Goal: Information Seeking & Learning: Learn about a topic

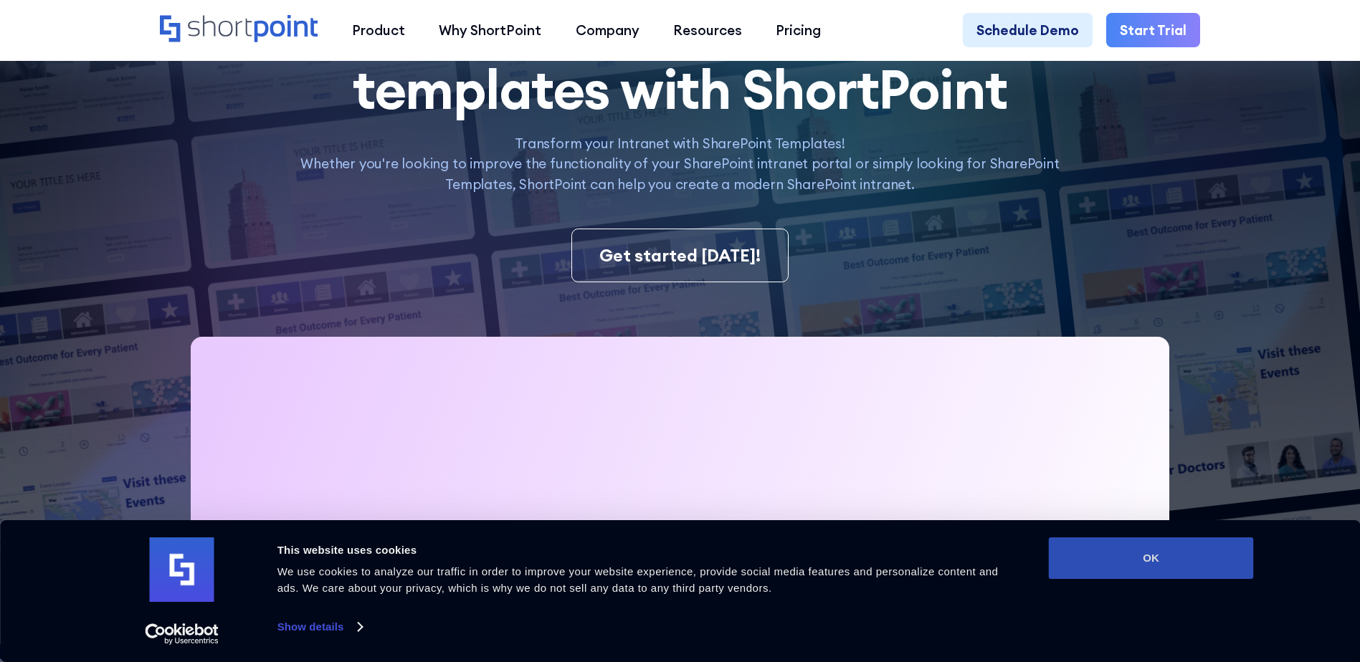
click at [1164, 568] on button "OK" at bounding box center [1151, 559] width 205 height 42
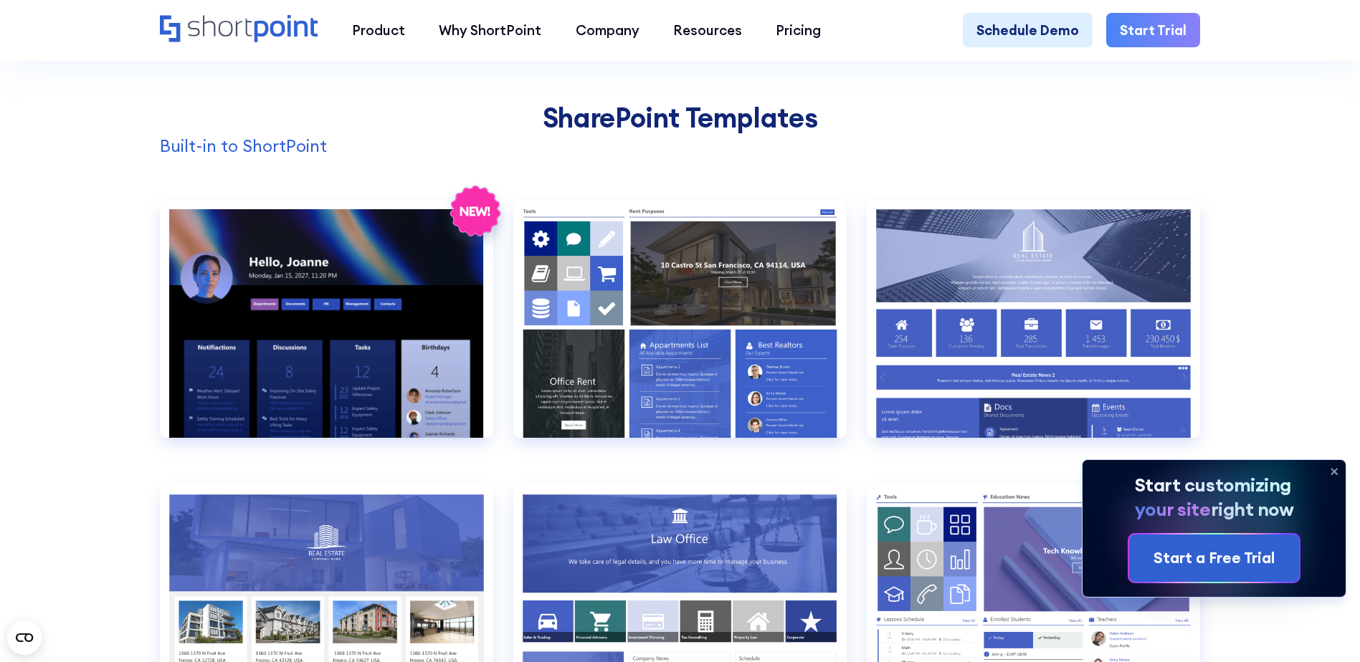
scroll to position [1432, 0]
click at [1331, 471] on icon at bounding box center [1333, 471] width 23 height 23
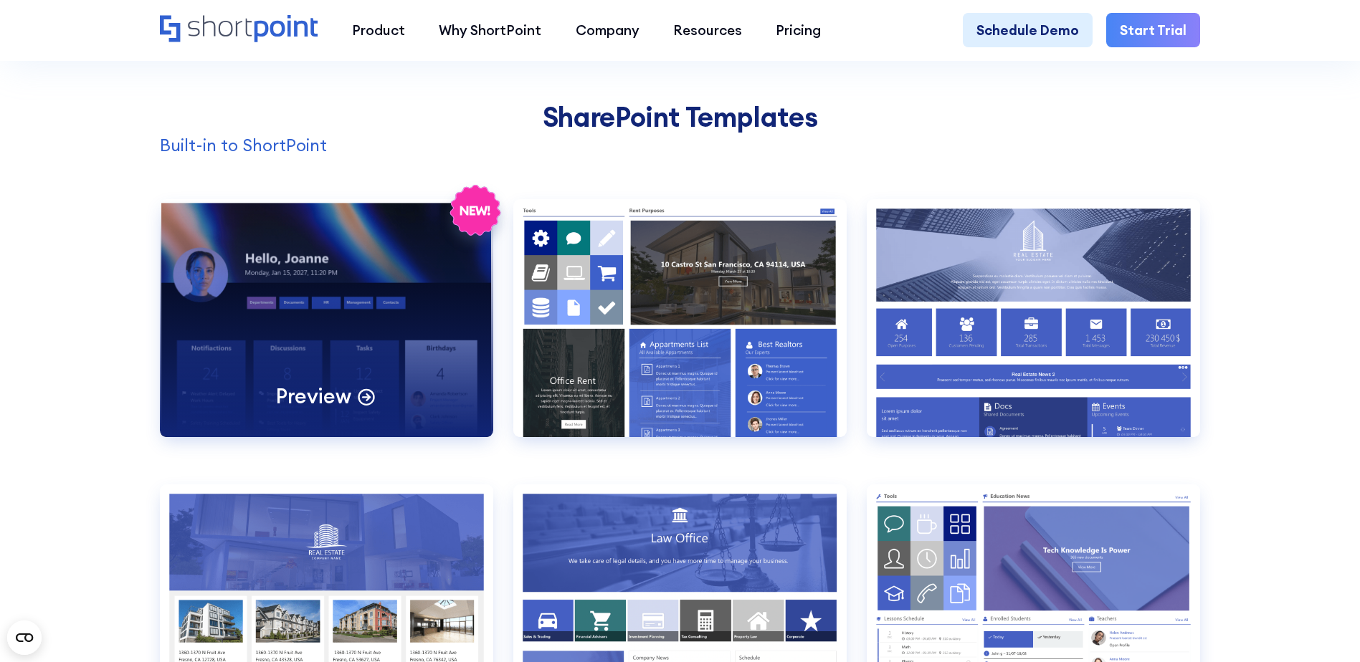
click at [302, 282] on div "Preview" at bounding box center [326, 318] width 333 height 238
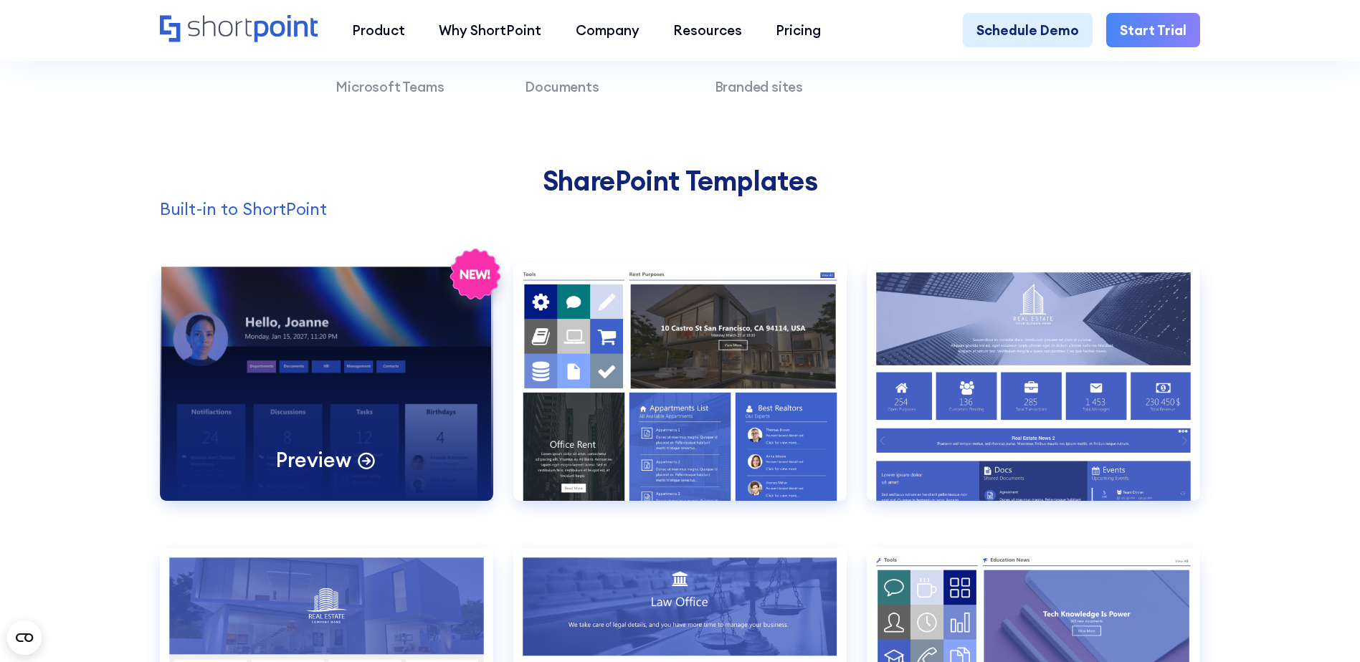
scroll to position [0, 0]
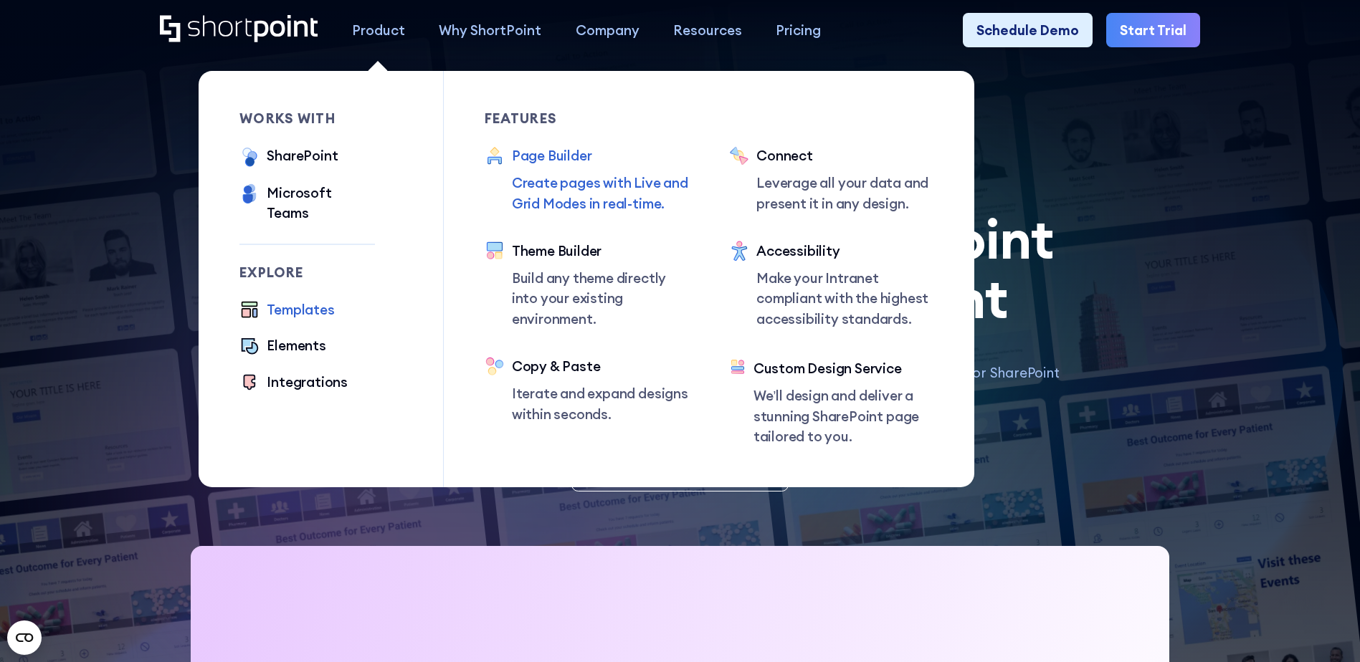
click at [533, 161] on div "Page Builder" at bounding box center [600, 155] width 177 height 20
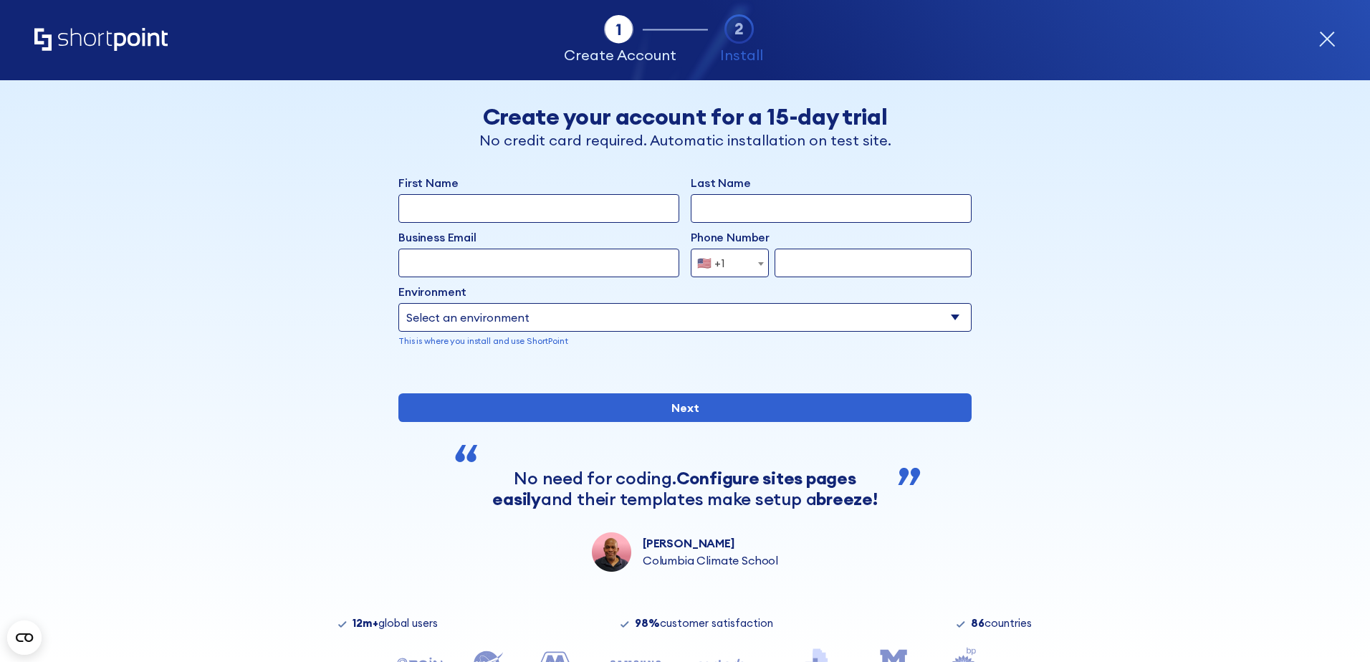
drag, startPoint x: 1133, startPoint y: 95, endPoint x: 1130, endPoint y: 88, distance: 7.4
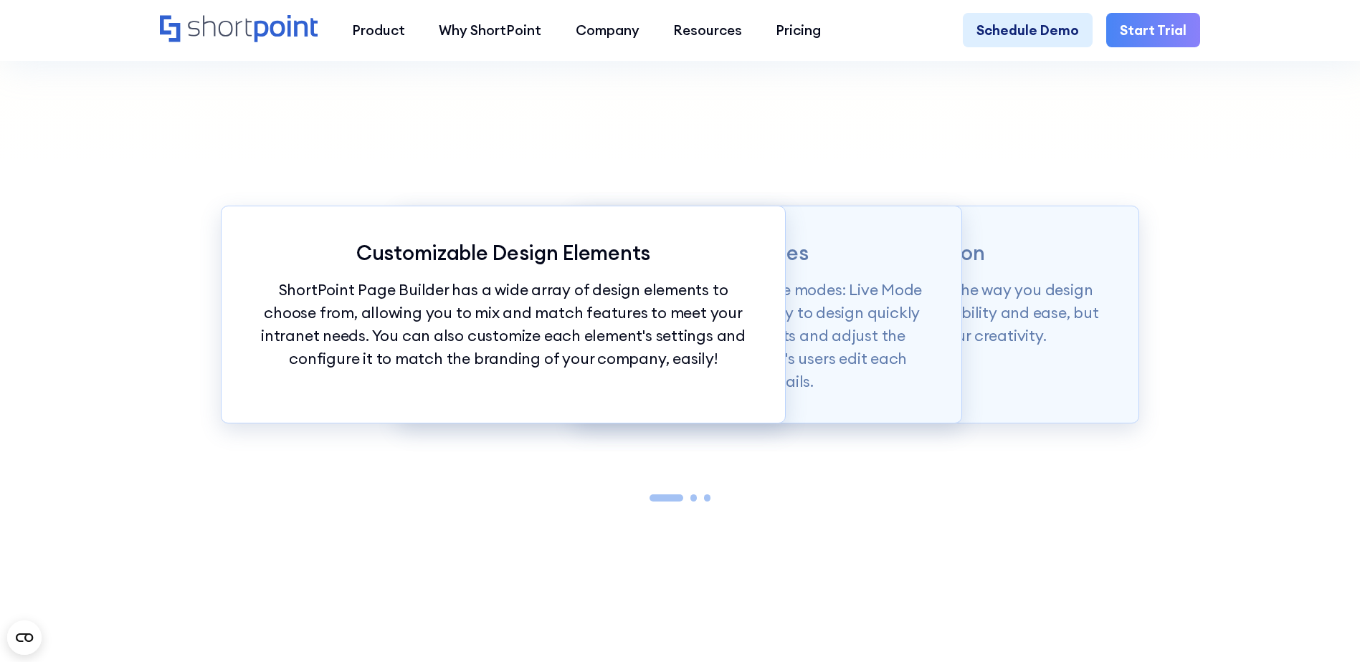
scroll to position [1577, 0]
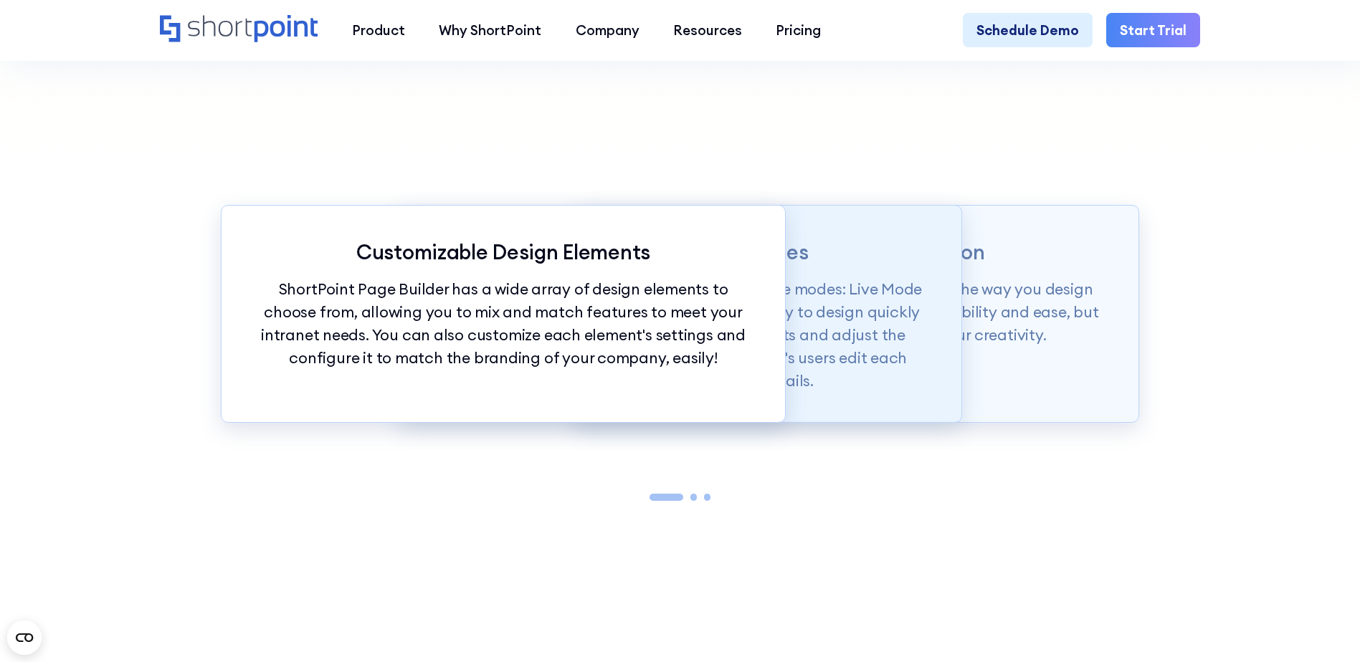
click at [839, 290] on div "Intuitive Editing Interfaces Page builder allows users to design in two flexibl…" at bounding box center [680, 314] width 564 height 218
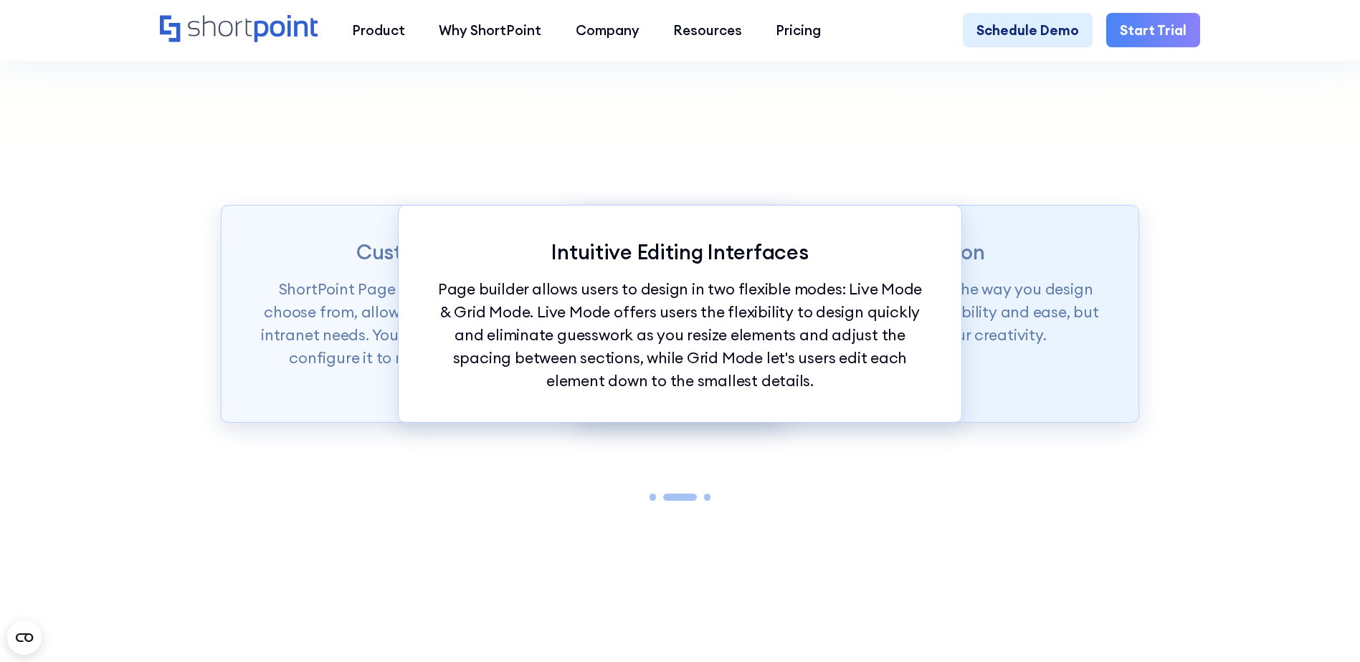
click at [970, 312] on p "ShortPoint Page Builder is truly revolutionizing the way you design your Intran…" at bounding box center [856, 312] width 495 height 69
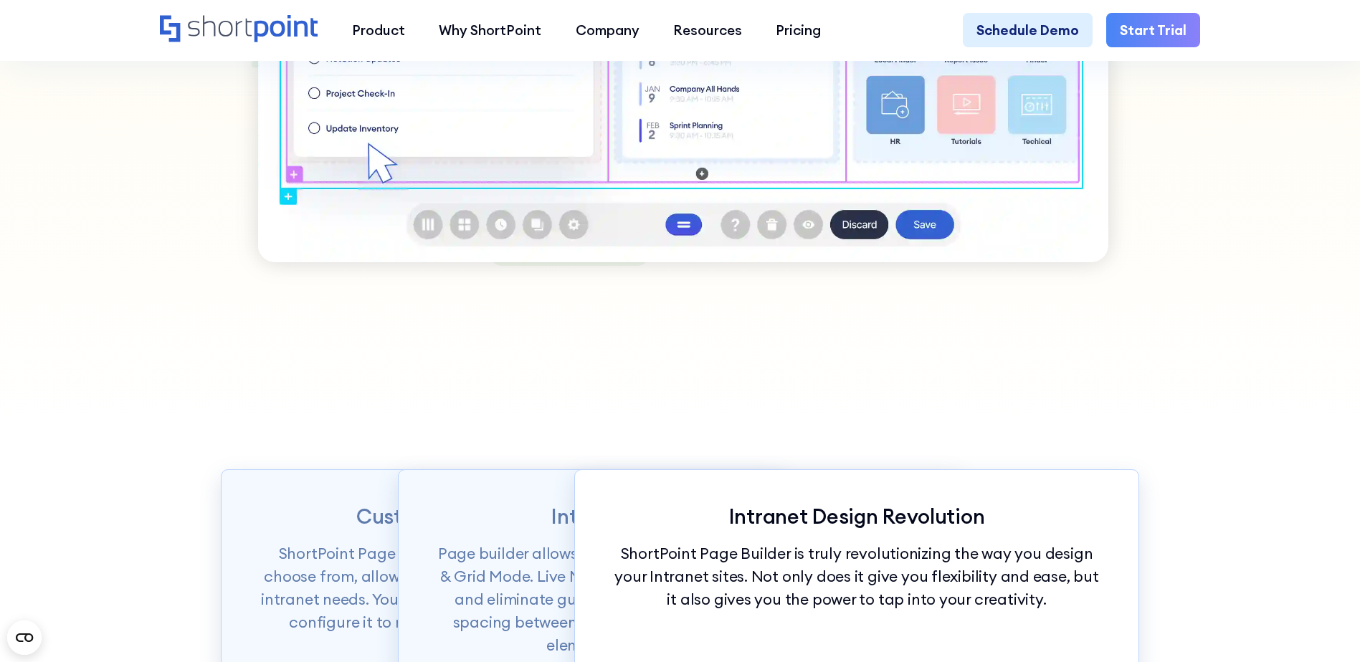
scroll to position [0, 0]
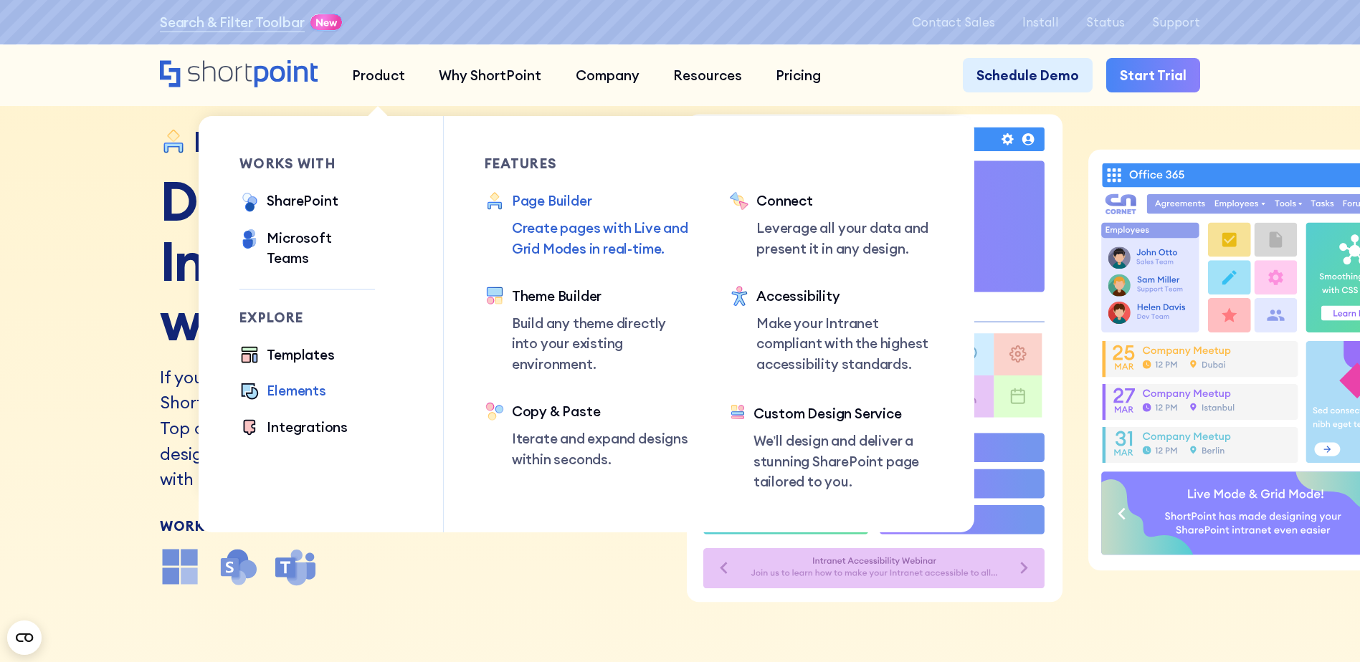
click at [300, 381] on div "Elements" at bounding box center [296, 391] width 59 height 20
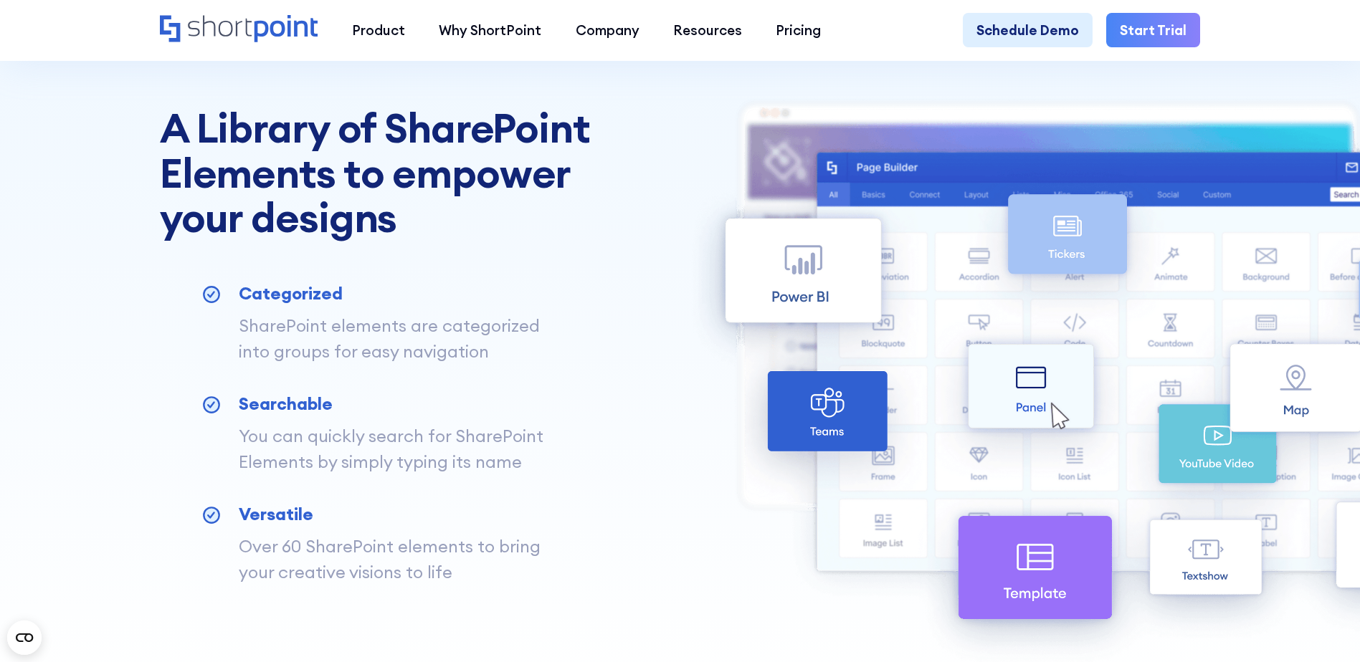
scroll to position [788, 0]
click at [813, 280] on div "A Library of SharePoint Elements to empower your designs Categorized SharePoint…" at bounding box center [680, 344] width 1040 height 479
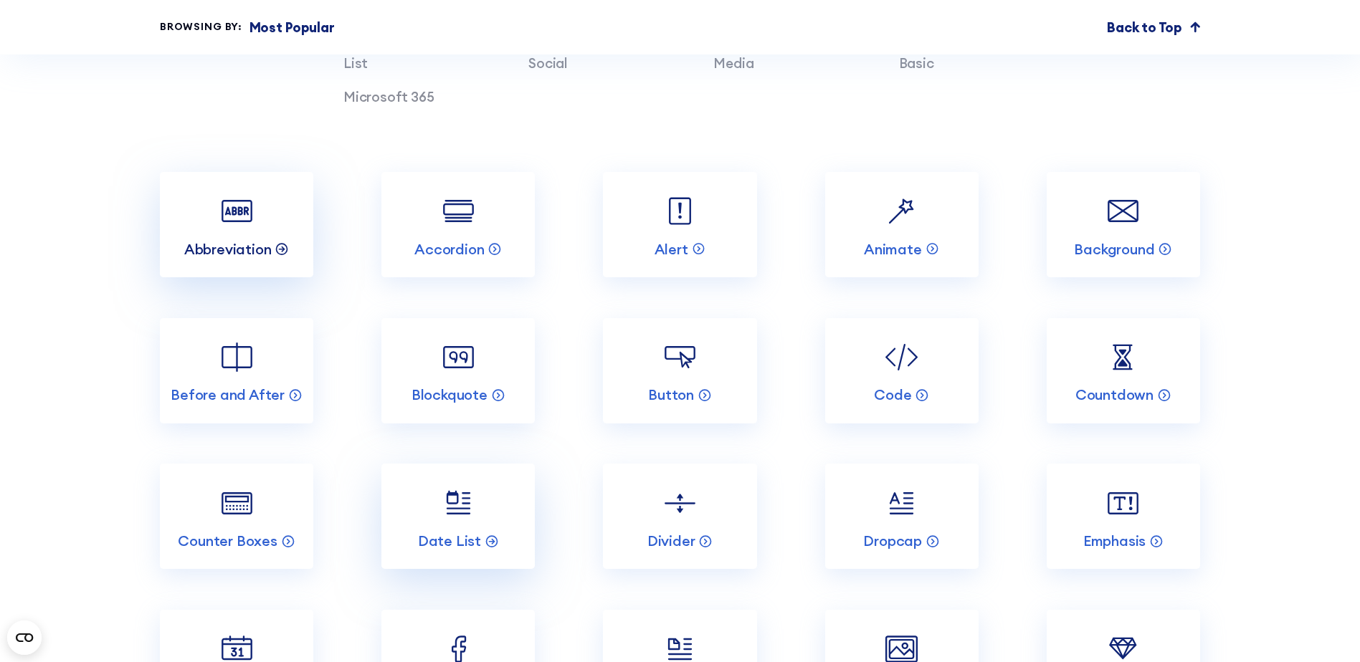
scroll to position [1719, 0]
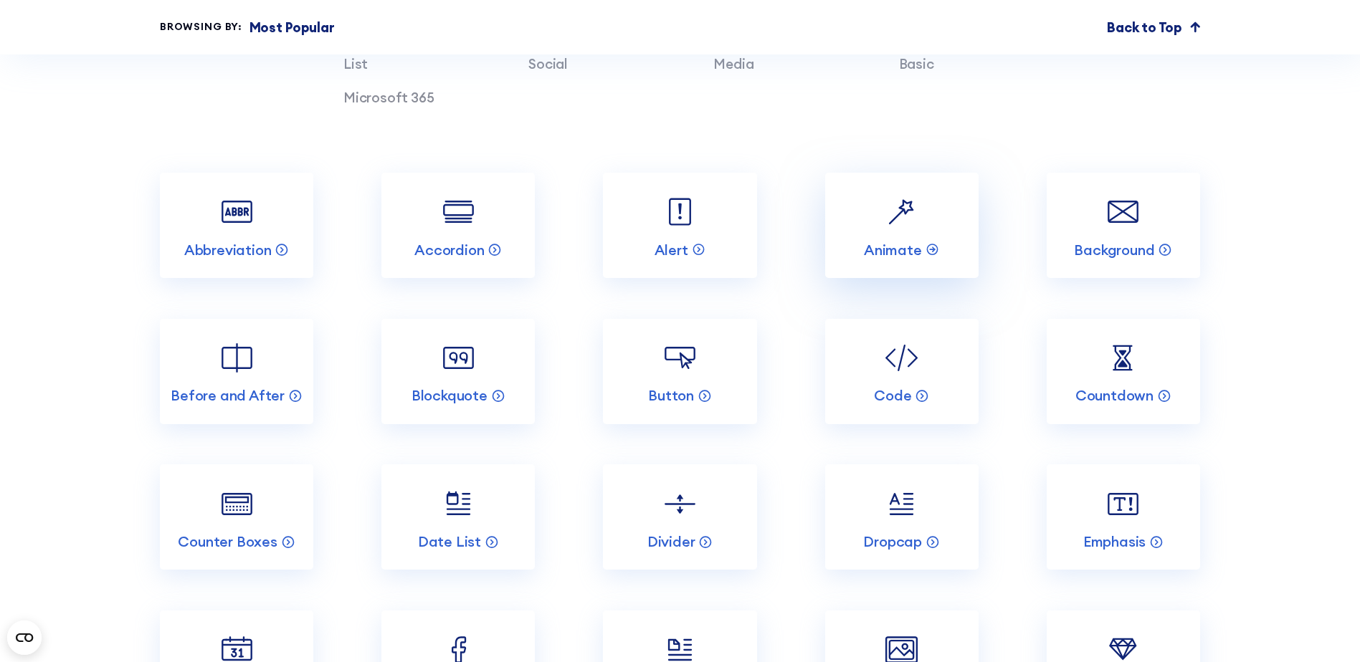
click at [903, 219] on img at bounding box center [901, 211] width 41 height 41
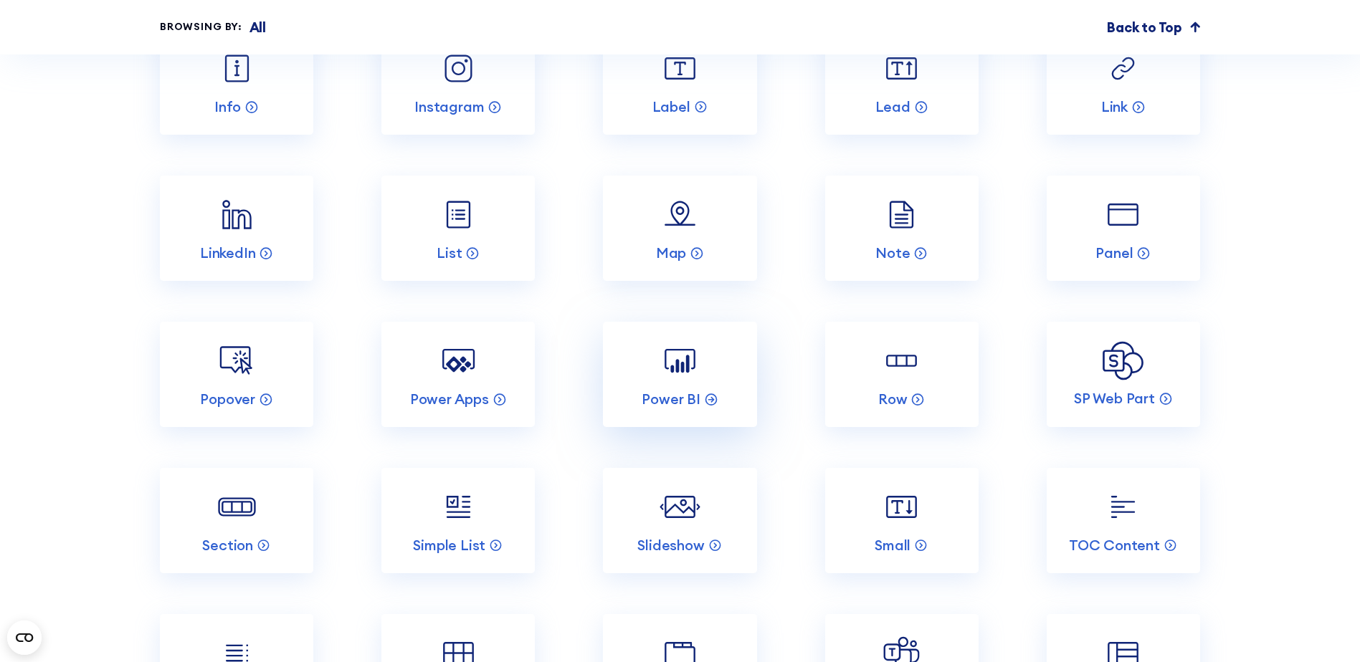
scroll to position [5231, 0]
click at [641, 411] on link "Power BI" at bounding box center [679, 373] width 153 height 105
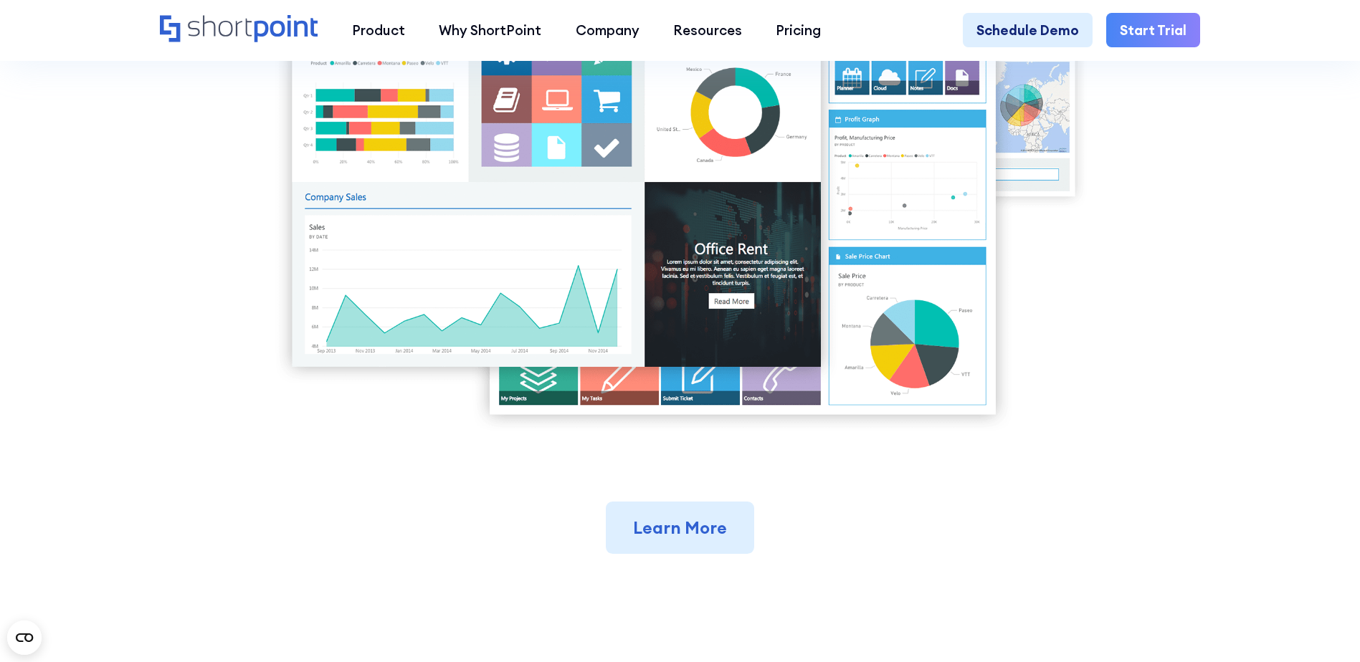
scroll to position [644, 0]
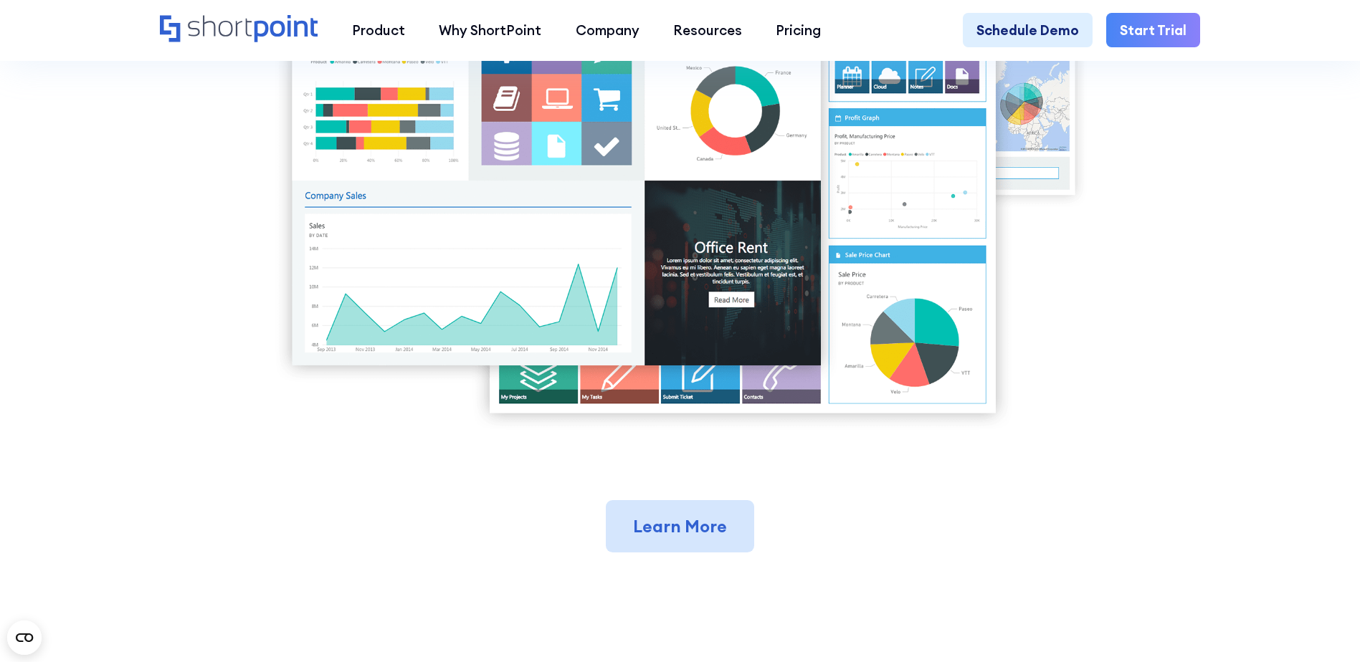
click at [721, 528] on link "Learn More" at bounding box center [680, 526] width 148 height 53
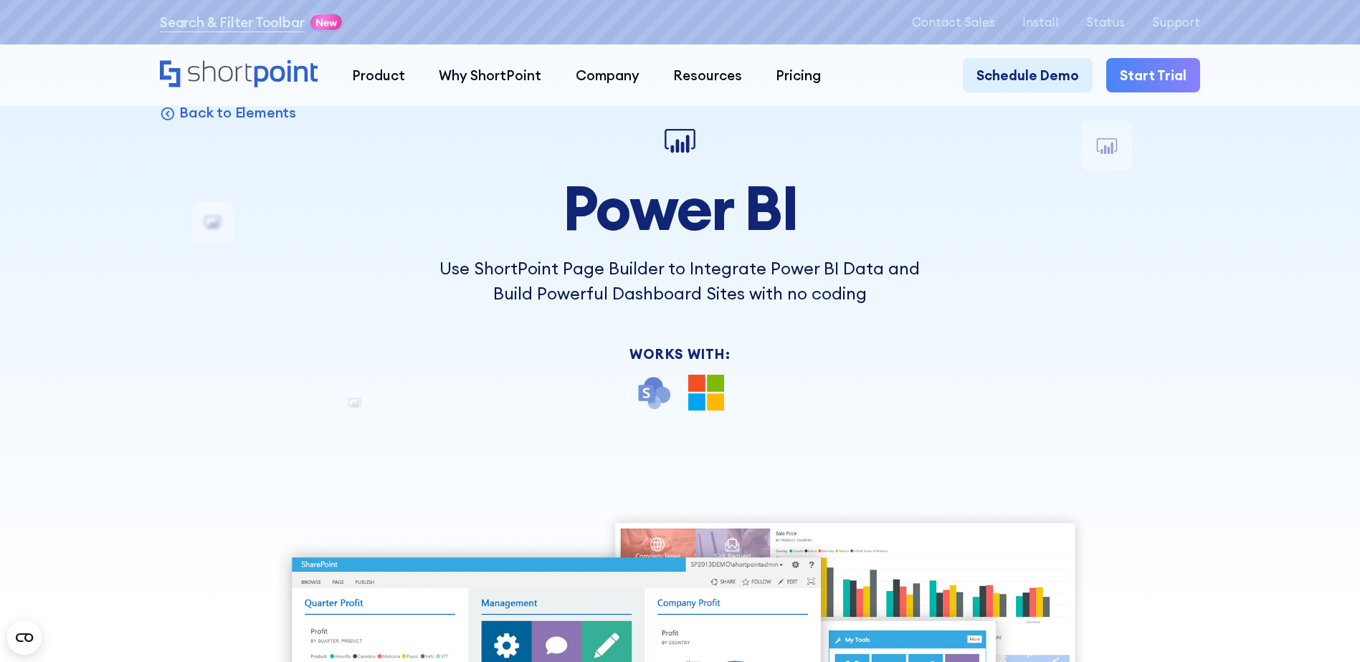
scroll to position [0, 0]
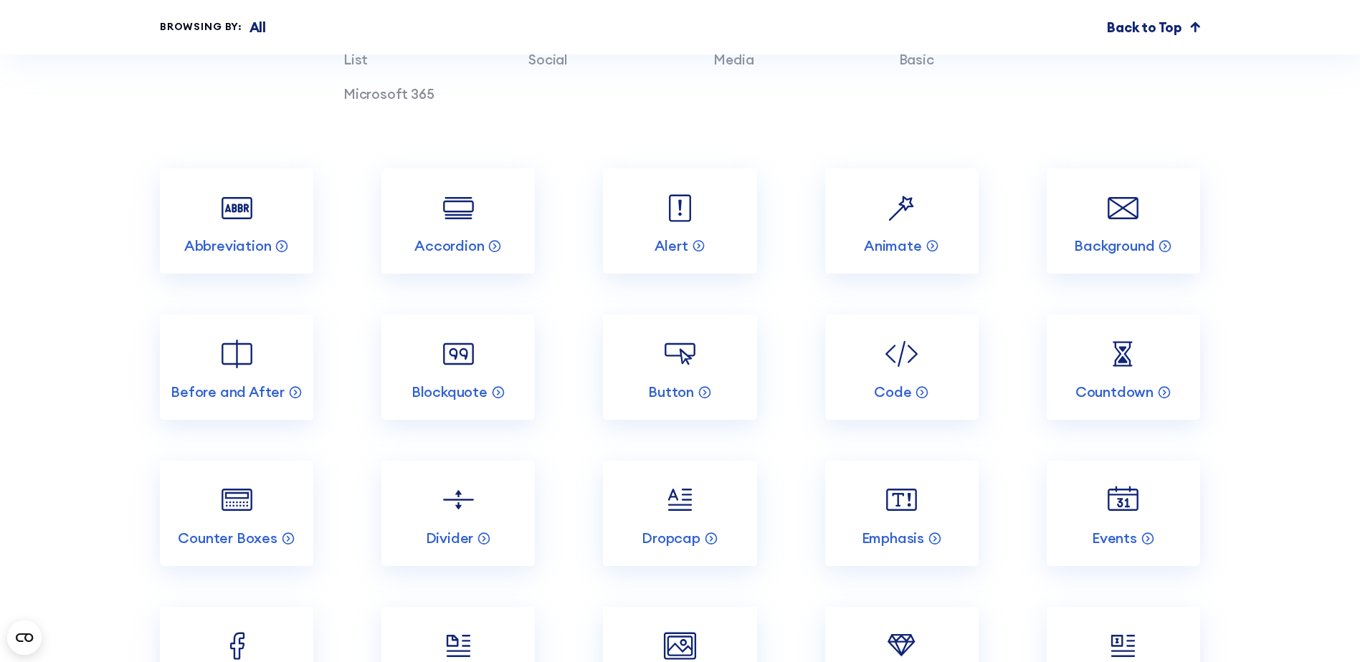
scroll to position [4361, 0]
click at [497, 252] on icon at bounding box center [494, 244] width 14 height 14
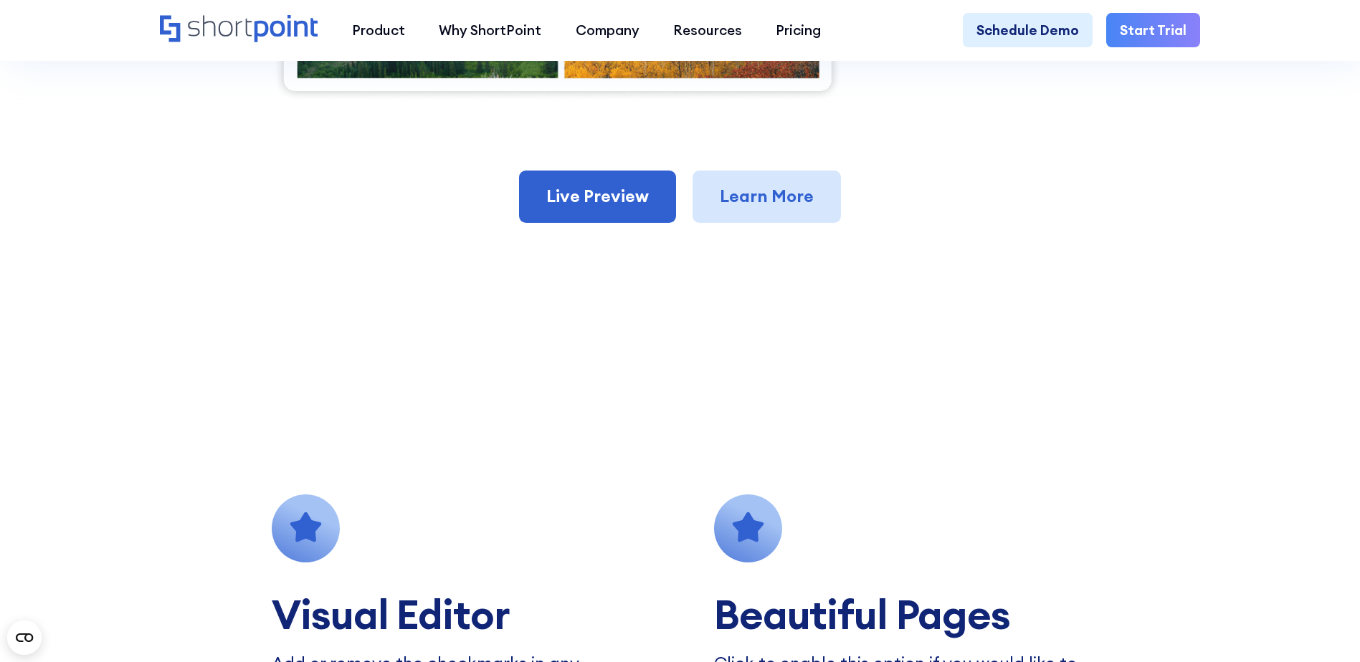
scroll to position [1014, 0]
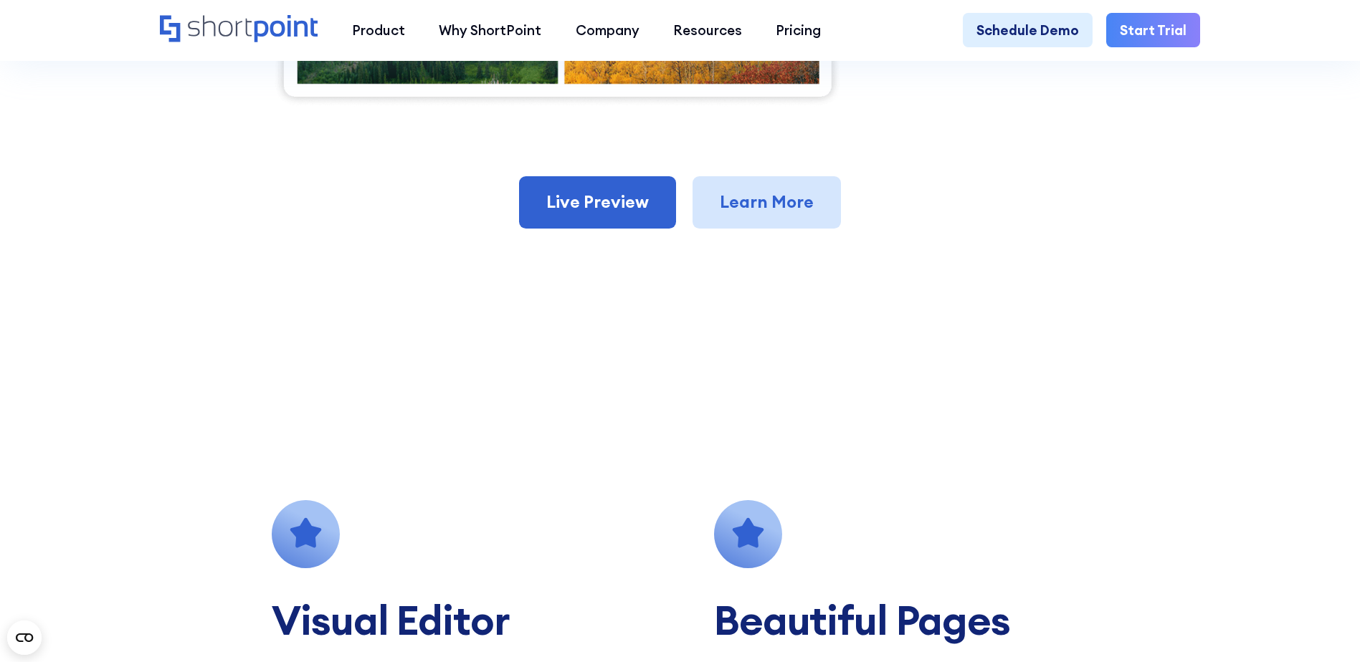
click at [771, 186] on link "Learn More" at bounding box center [766, 202] width 148 height 53
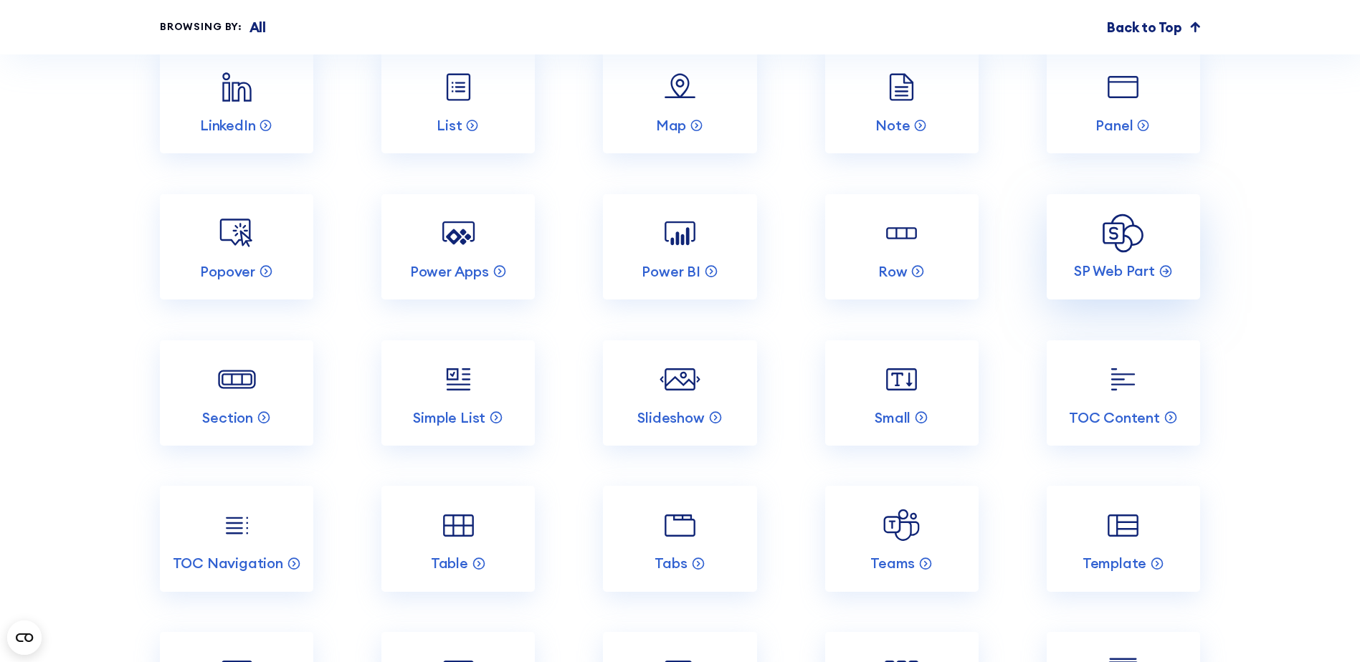
scroll to position [5236, 0]
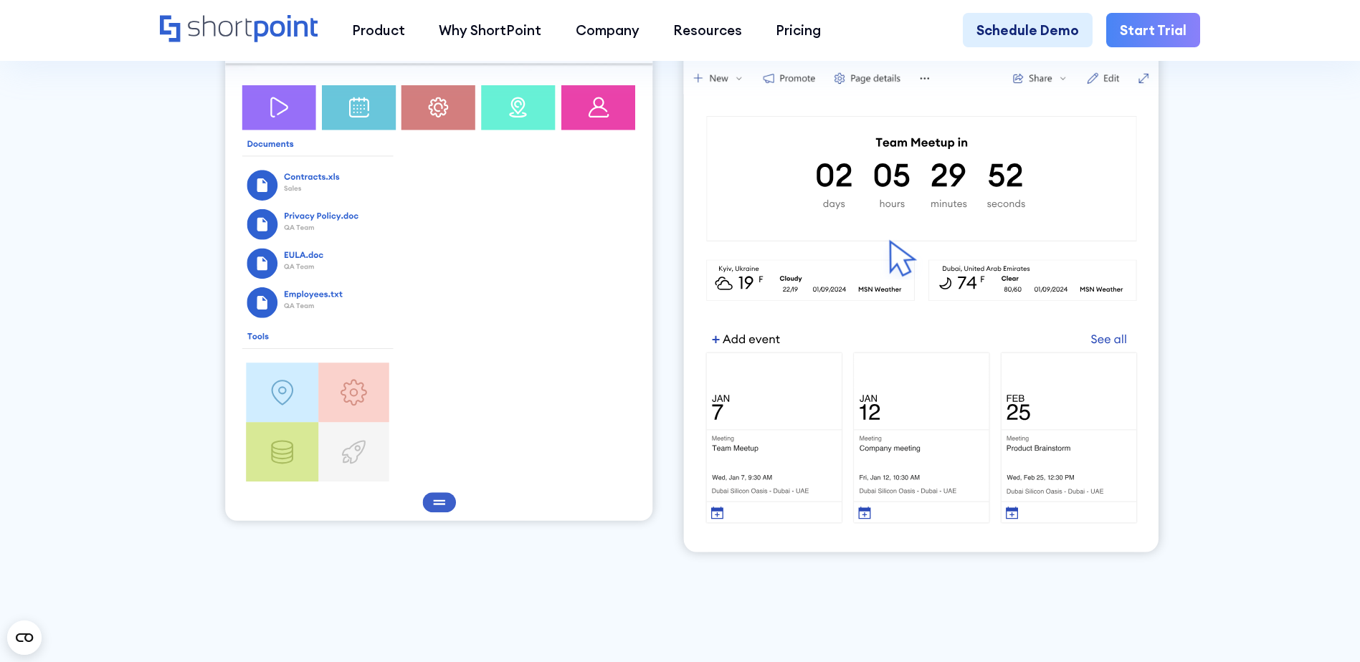
scroll to position [3437, 0]
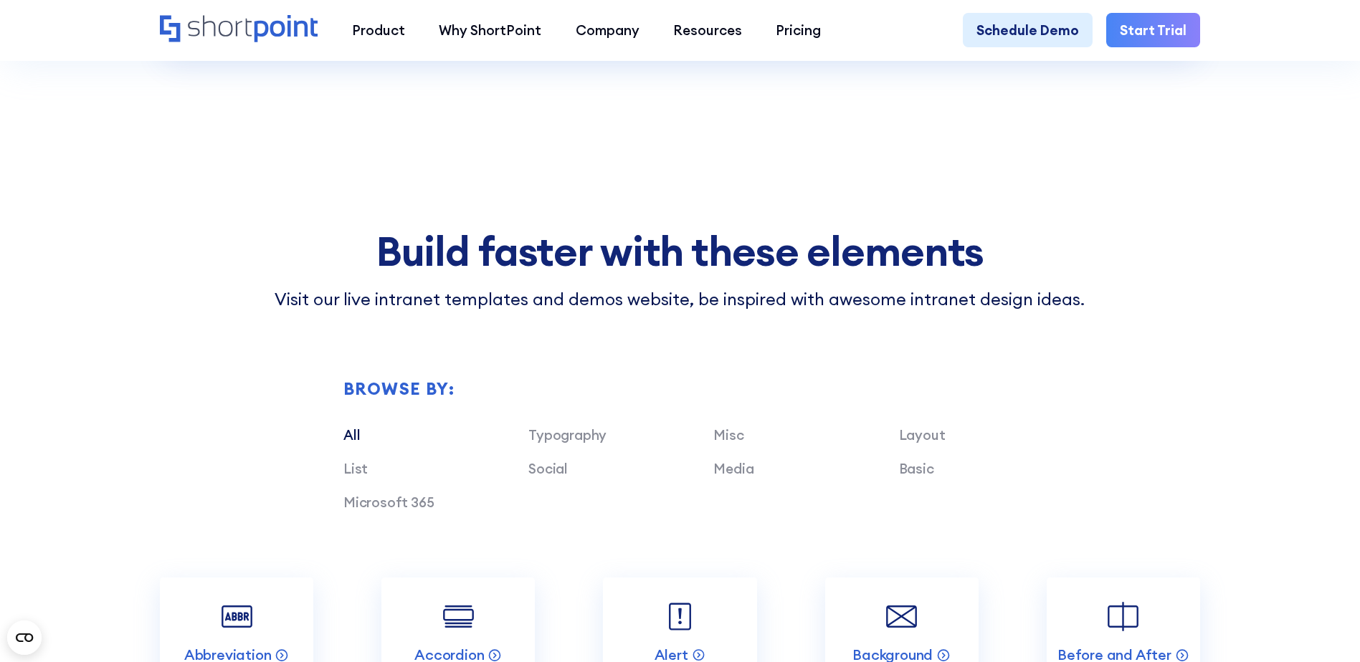
scroll to position [3797, 0]
click at [343, 476] on link "List" at bounding box center [355, 467] width 24 height 17
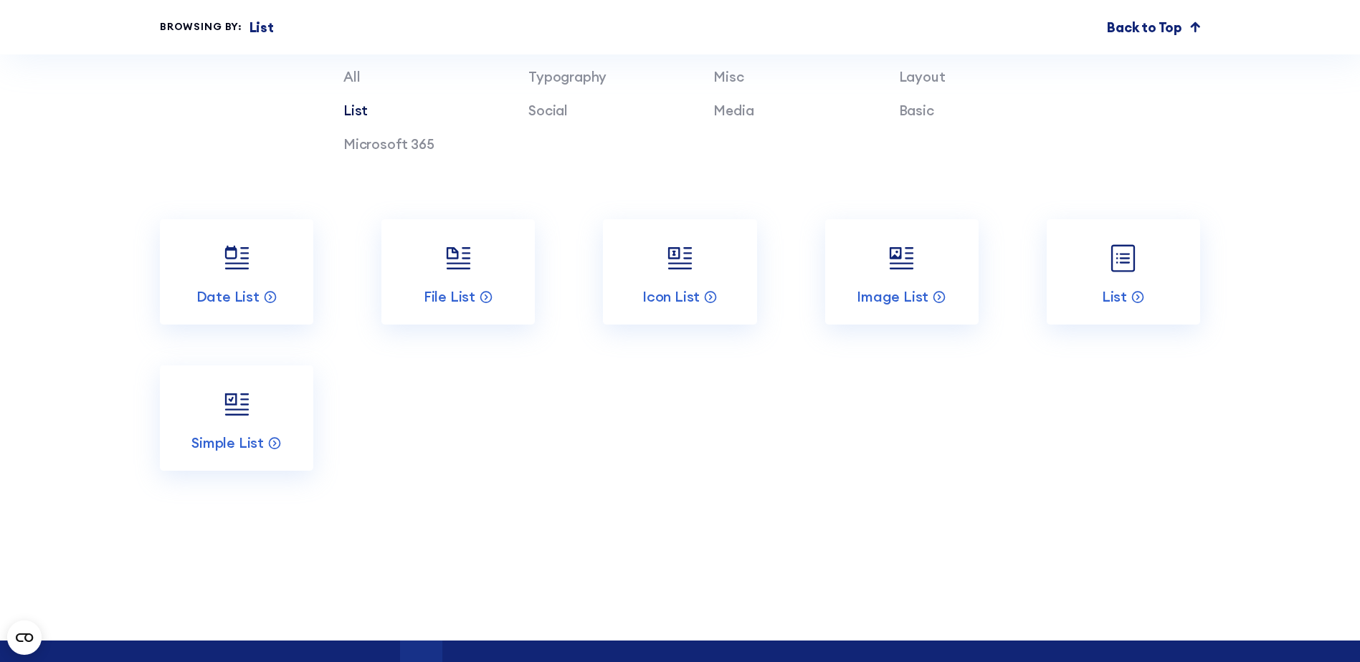
scroll to position [4156, 0]
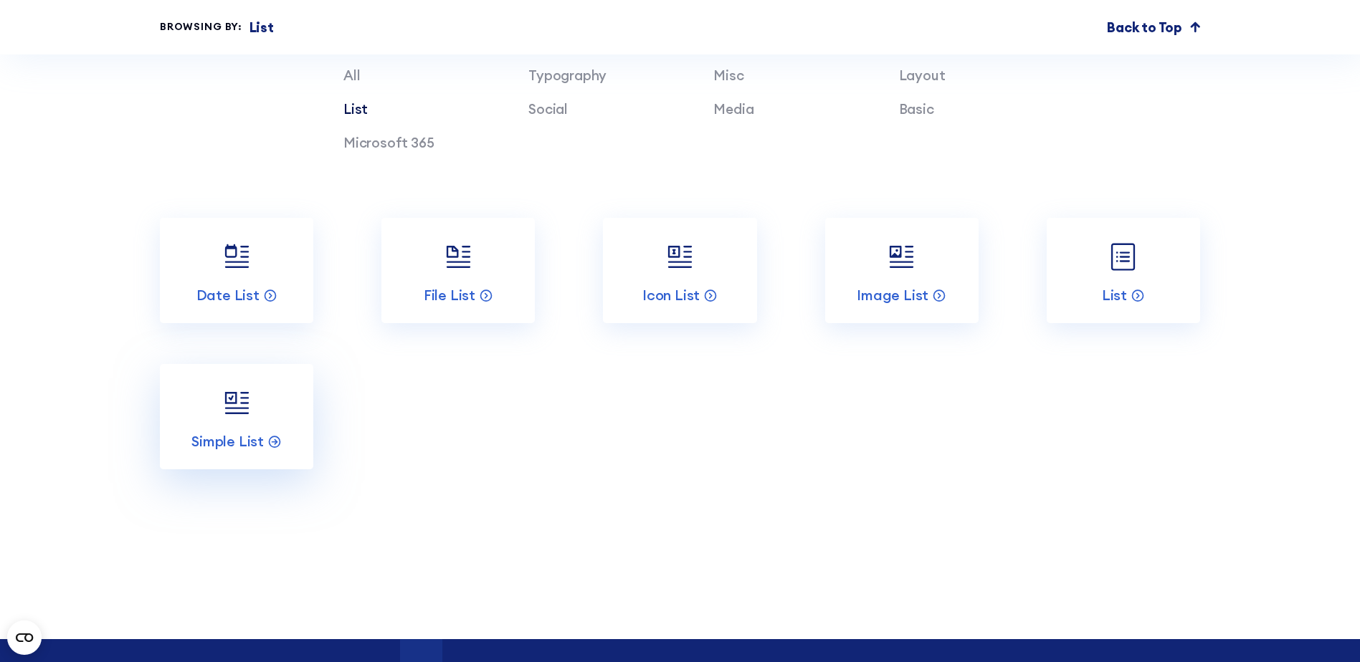
click at [241, 401] on img at bounding box center [236, 403] width 41 height 41
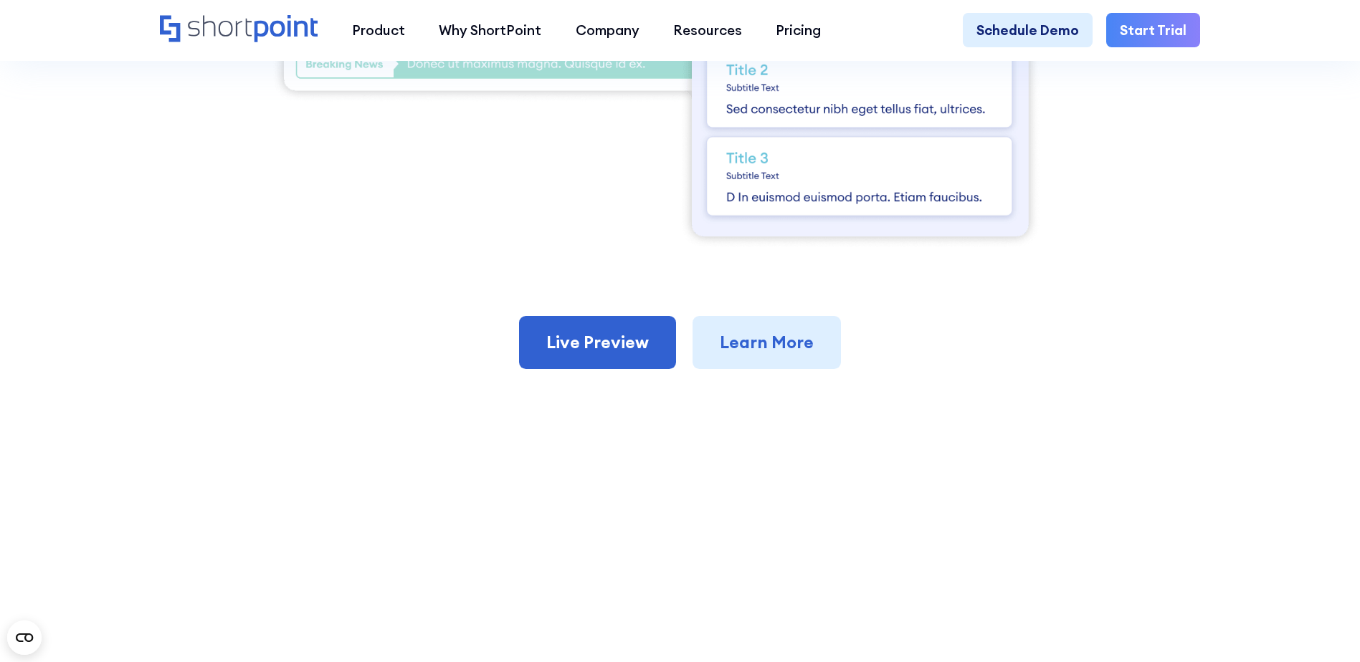
scroll to position [931, 0]
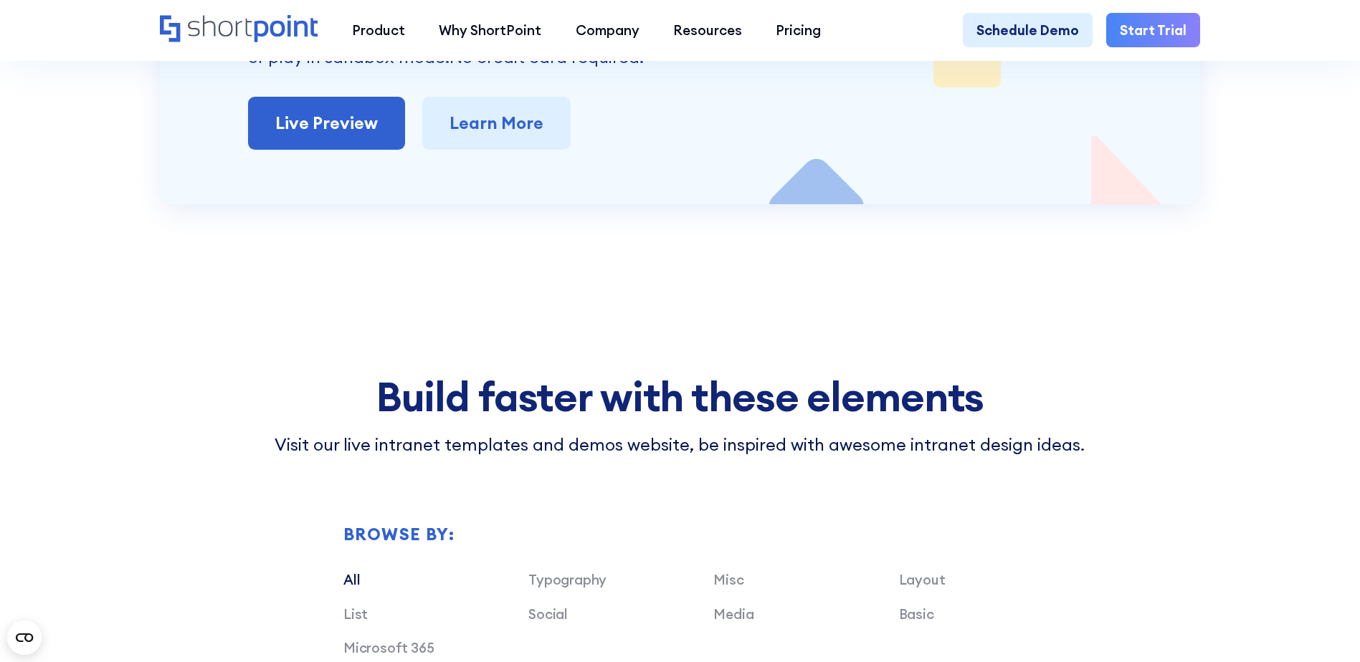
scroll to position [3726, 0]
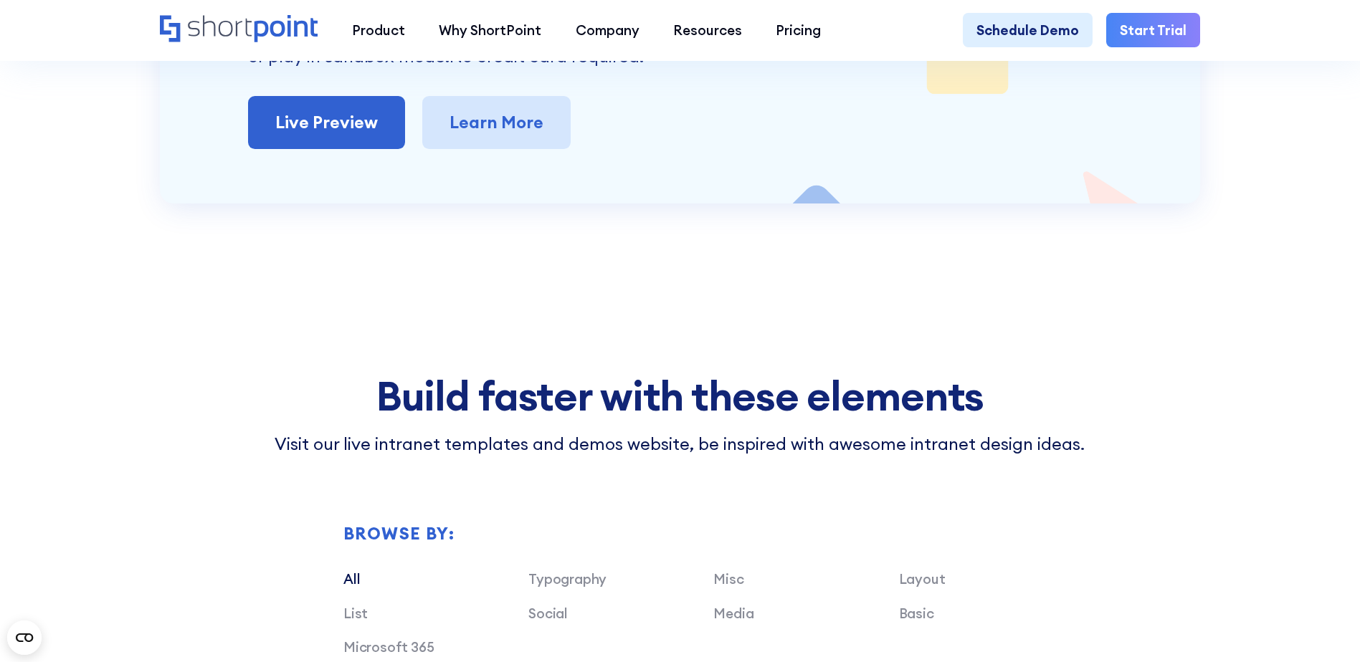
click at [477, 149] on link "Learn More" at bounding box center [496, 122] width 148 height 53
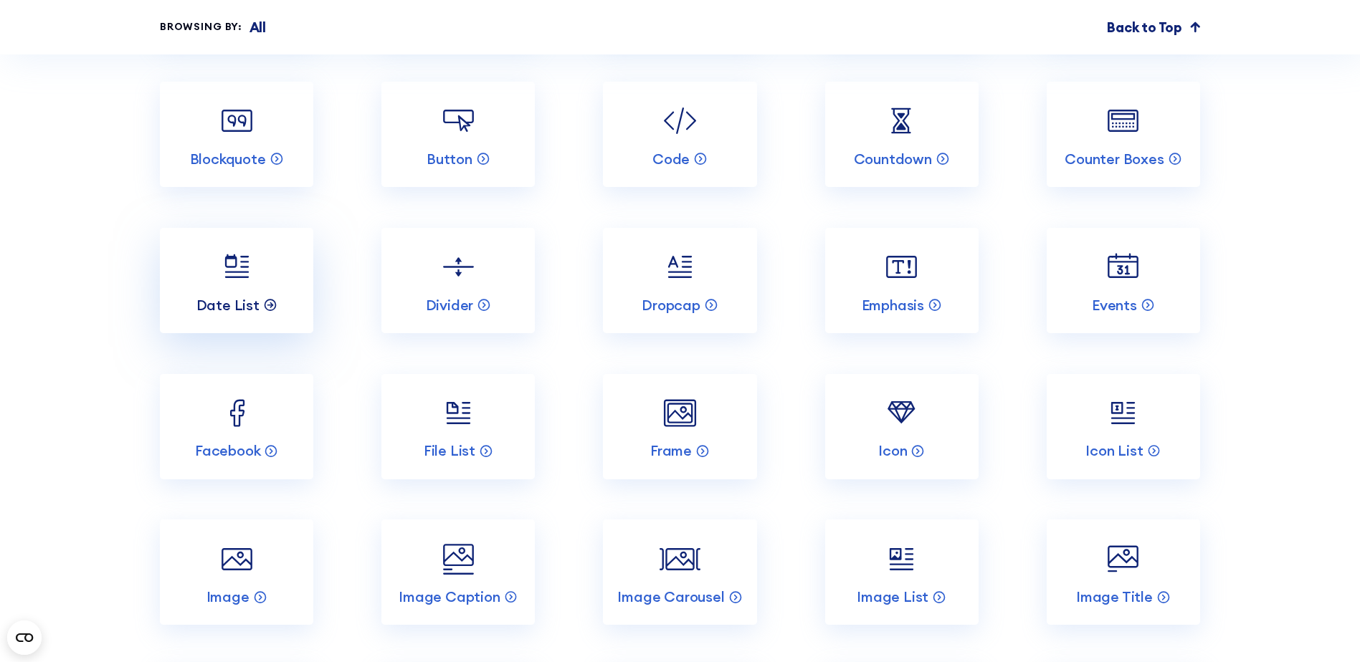
scroll to position [4514, 0]
click at [651, 424] on link "Frame" at bounding box center [679, 425] width 153 height 105
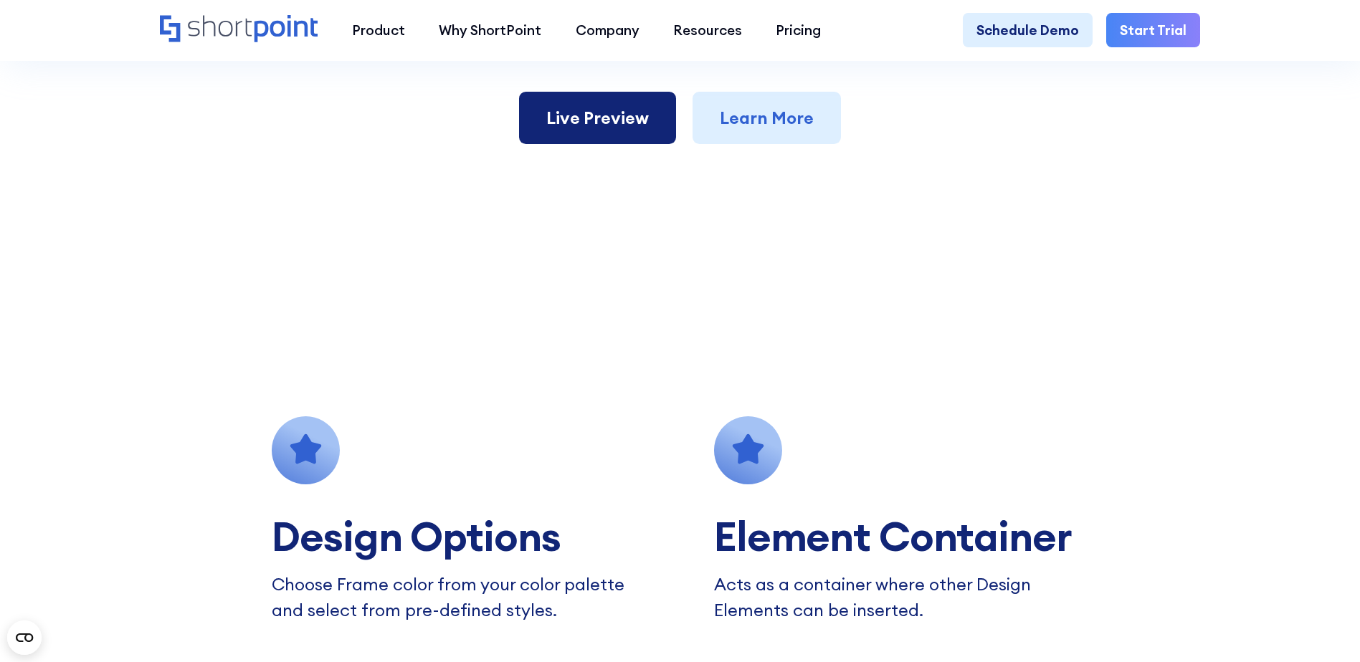
click at [632, 145] on link "Live Preview" at bounding box center [597, 118] width 157 height 53
